Goal: Task Accomplishment & Management: Manage account settings

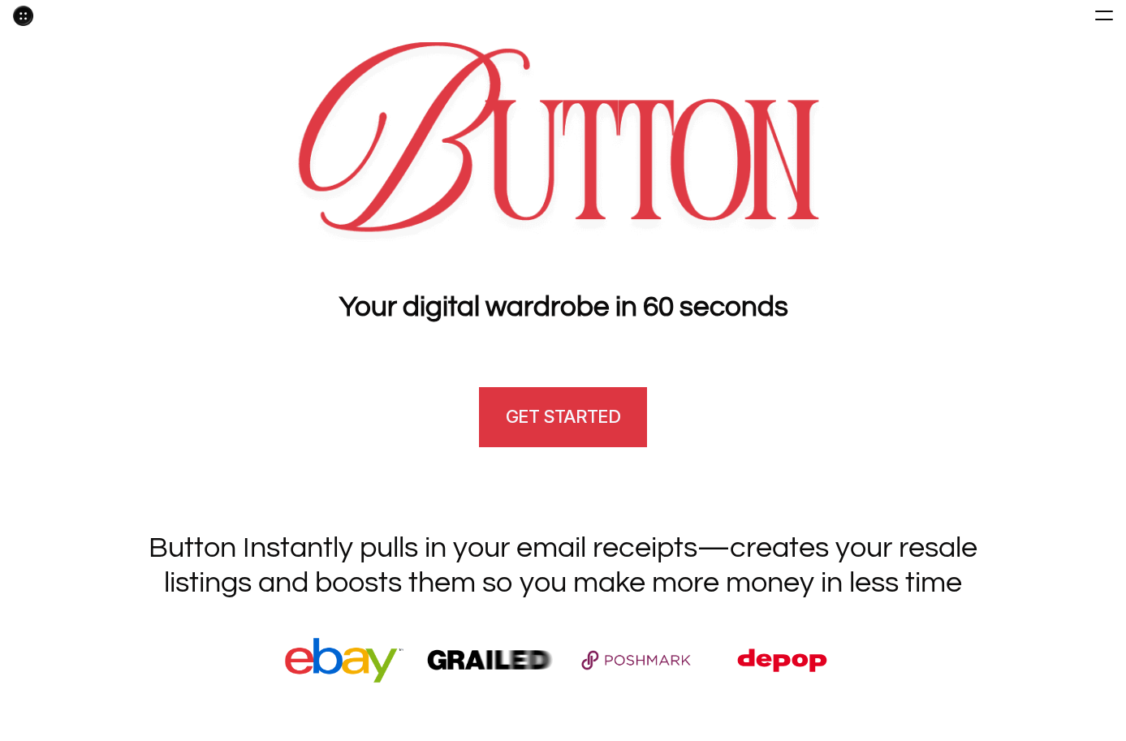
click at [524, 417] on h4 "GET STARTED" at bounding box center [563, 416] width 114 height 25
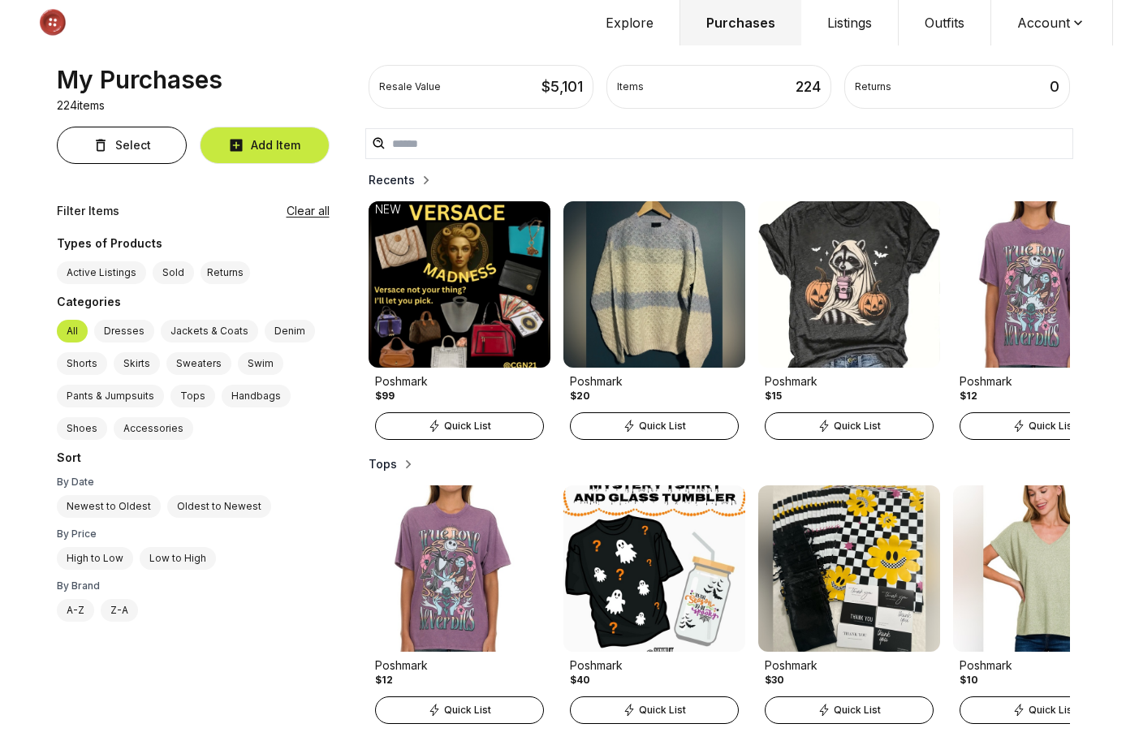
click at [1029, 29] on button "Account" at bounding box center [1052, 22] width 122 height 45
click at [1002, 53] on span "Profile" at bounding box center [1041, 53] width 143 height 29
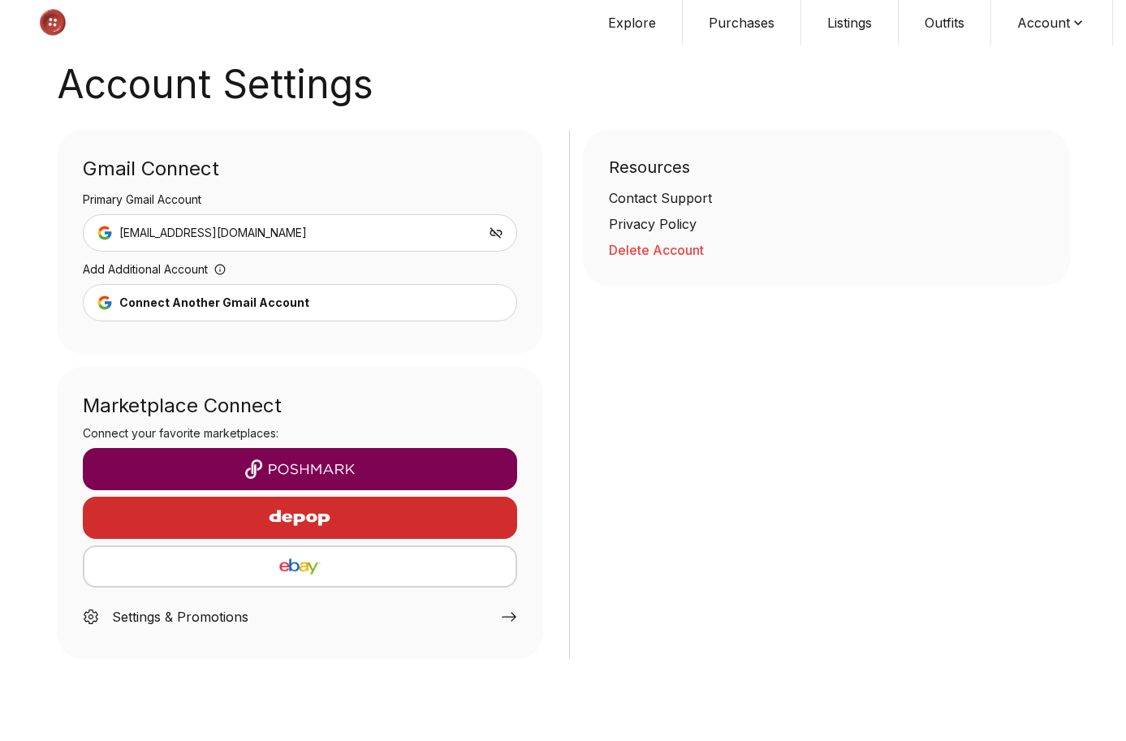
click at [299, 456] on button "button" at bounding box center [300, 469] width 435 height 42
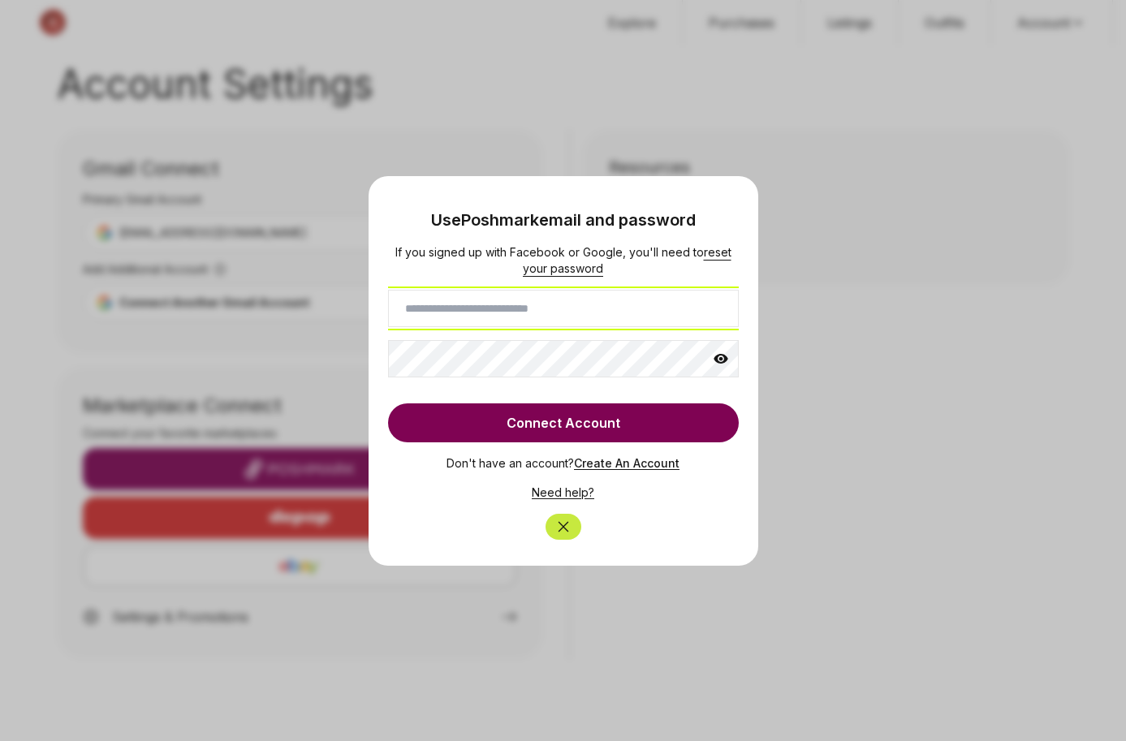
type input "**********"
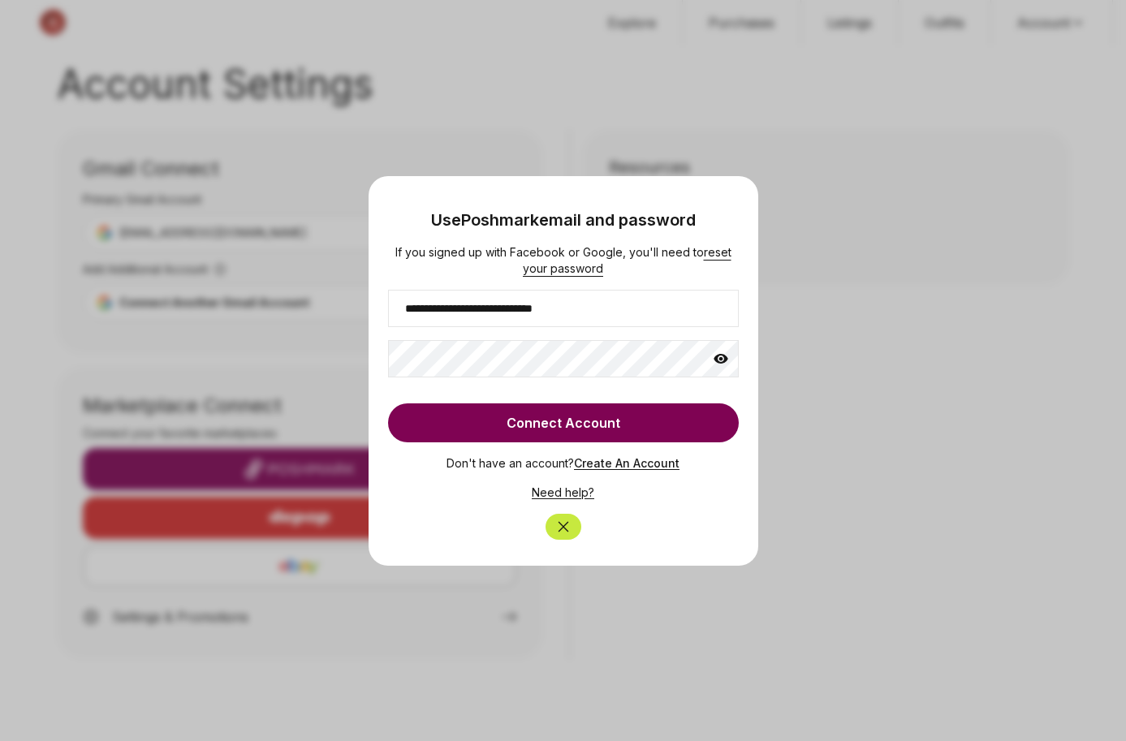
click at [718, 356] on icon at bounding box center [721, 359] width 15 height 10
click at [553, 422] on button "Connect Account" at bounding box center [563, 422] width 351 height 39
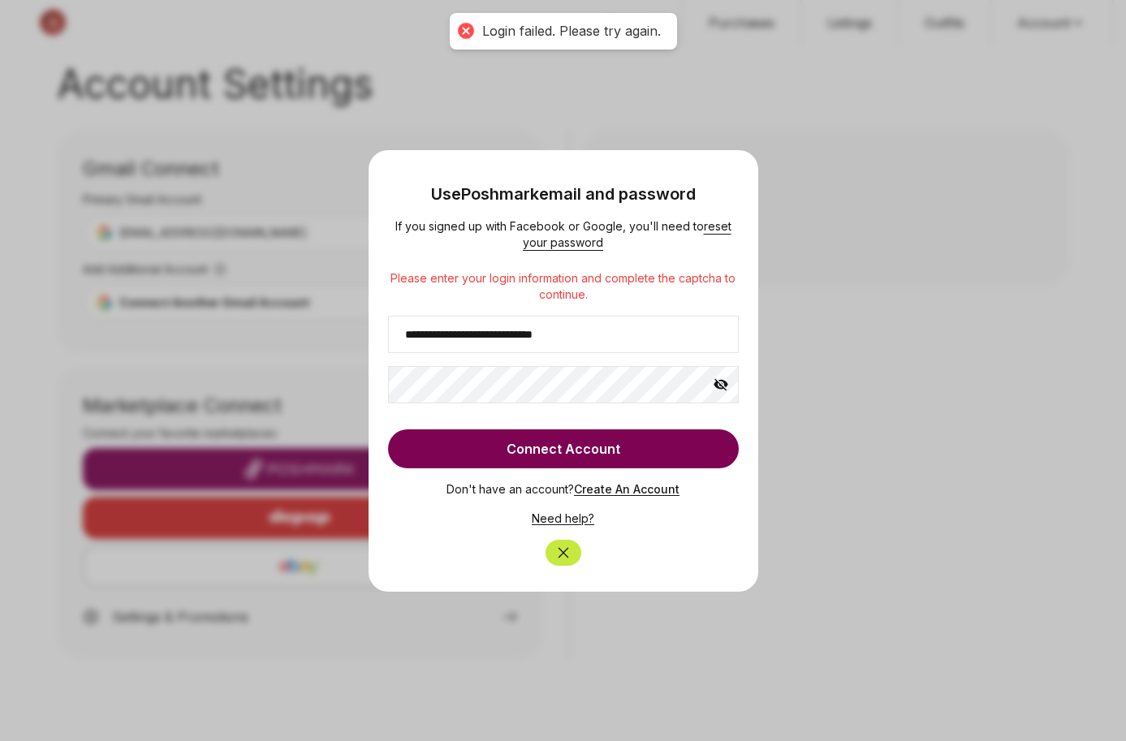
click at [549, 446] on button "Connect Account" at bounding box center [563, 448] width 351 height 39
click at [802, 4] on div at bounding box center [563, 370] width 1126 height 741
click at [572, 545] on button "Close" at bounding box center [564, 553] width 36 height 26
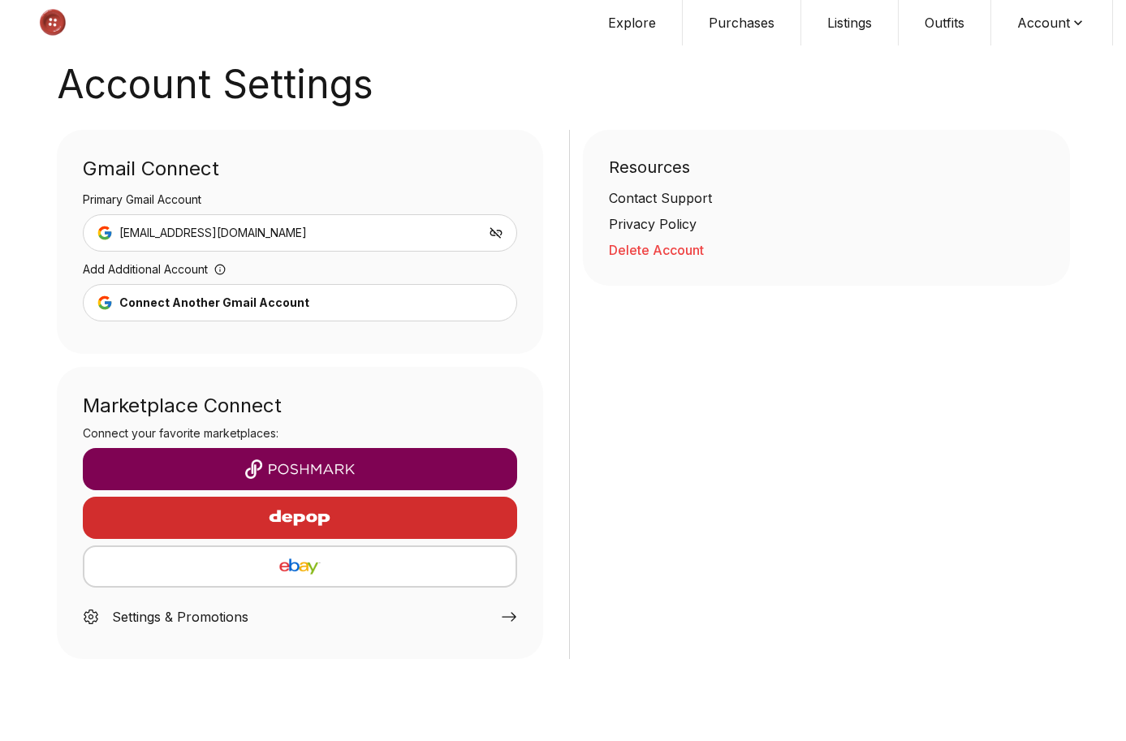
click at [691, 200] on div "Contact Support" at bounding box center [826, 197] width 435 height 19
